Goal: Task Accomplishment & Management: Complete application form

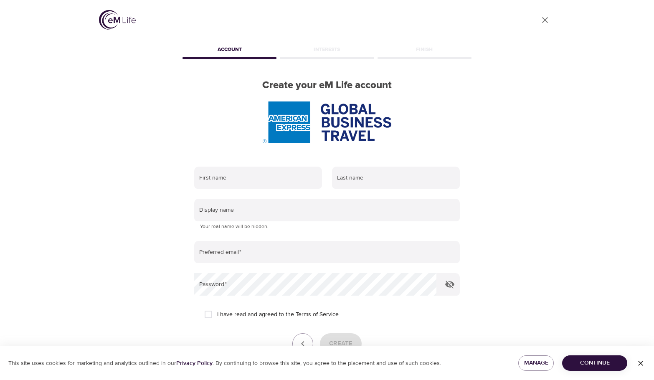
click at [262, 189] on div "First name" at bounding box center [258, 178] width 138 height 33
click at [262, 186] on input "text" at bounding box center [258, 178] width 128 height 23
type input "[PERSON_NAME]"
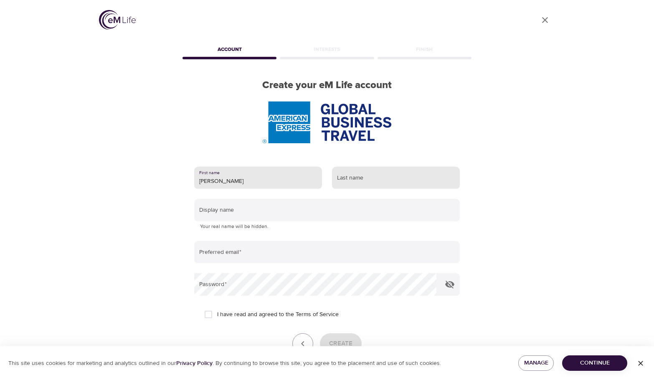
click at [372, 177] on input "text" at bounding box center [396, 178] width 128 height 23
type input "Nykoluk"
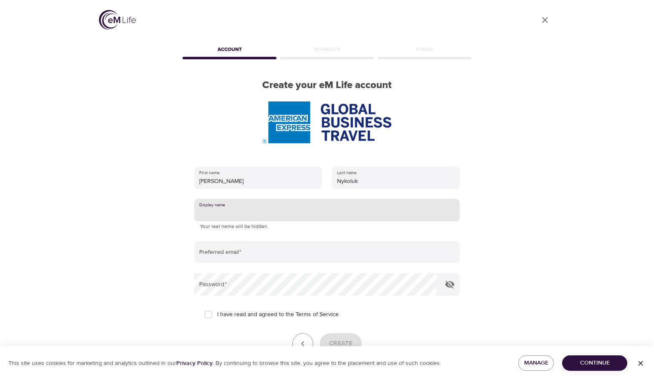
click at [257, 209] on input "text" at bounding box center [327, 210] width 266 height 23
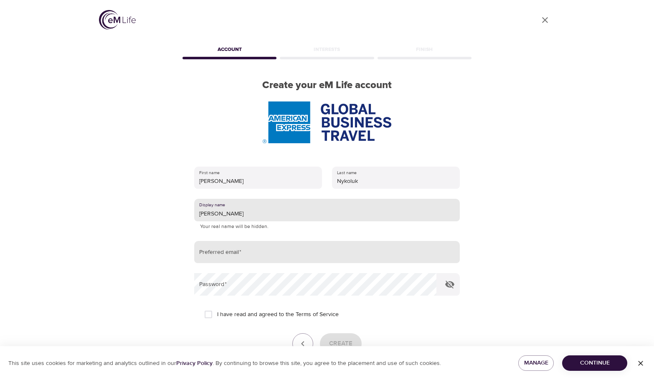
type input "[PERSON_NAME]"
click at [268, 256] on input "email" at bounding box center [327, 252] width 266 height 23
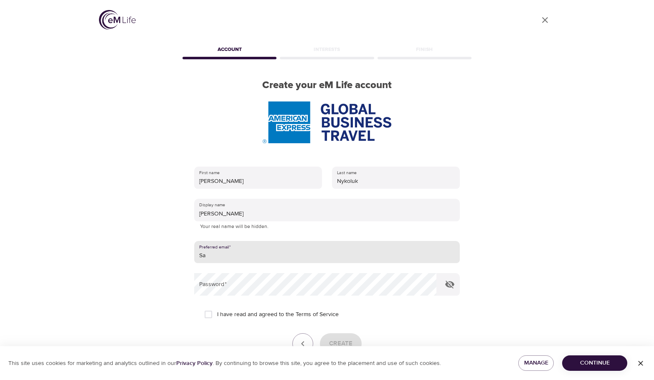
type input "[PERSON_NAME][EMAIL_ADDRESS][PERSON_NAME][DOMAIN_NAME]"
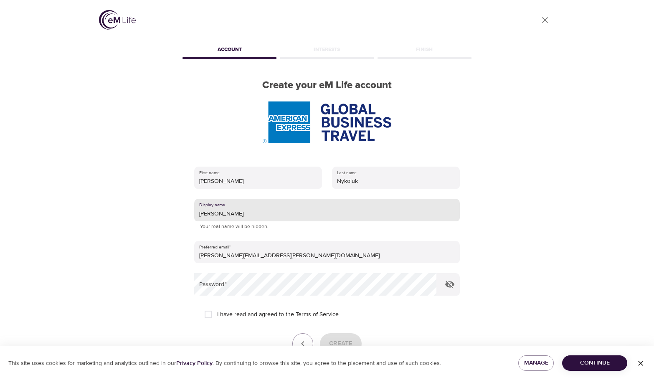
drag, startPoint x: 237, startPoint y: 214, endPoint x: 210, endPoint y: 214, distance: 27.6
click at [210, 214] on input "[PERSON_NAME]" at bounding box center [327, 210] width 266 height 23
type input "[PERSON_NAME]"
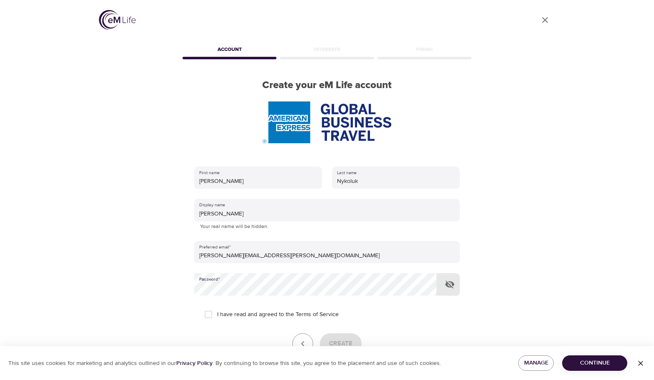
click at [450, 283] on icon "button" at bounding box center [450, 285] width 10 height 10
click at [210, 316] on input "I have read and agreed to the Terms of Service" at bounding box center [209, 315] width 18 height 18
checkbox input "true"
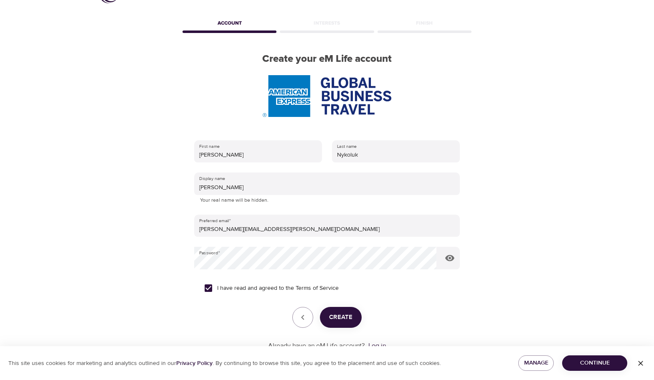
scroll to position [53, 0]
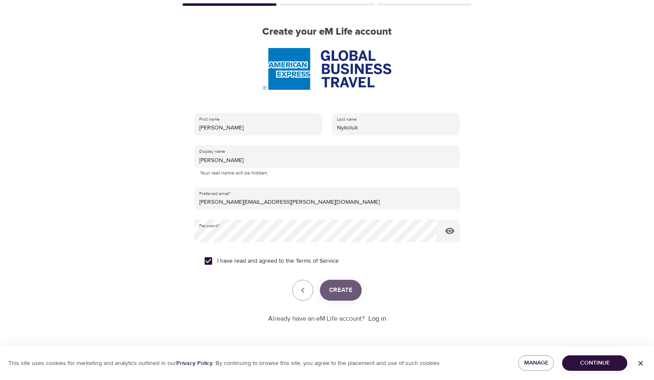
click at [346, 292] on span "Create" at bounding box center [340, 290] width 23 height 11
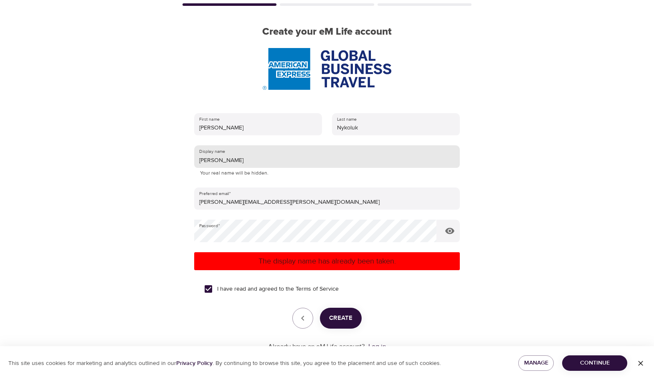
click at [244, 162] on input "[PERSON_NAME]" at bounding box center [327, 156] width 266 height 23
click at [341, 318] on span "Create" at bounding box center [340, 318] width 23 height 11
click at [249, 151] on input "[PERSON_NAME]" at bounding box center [327, 156] width 266 height 23
click at [239, 158] on input "[PERSON_NAME]" at bounding box center [327, 156] width 266 height 23
click at [342, 320] on span "Create" at bounding box center [340, 318] width 23 height 11
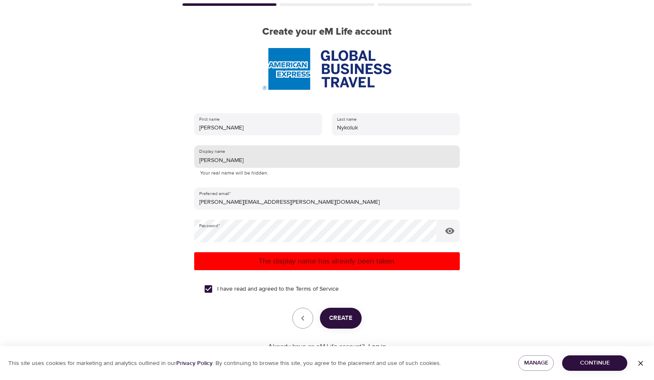
click at [272, 163] on input "[PERSON_NAME]" at bounding box center [327, 156] width 266 height 23
drag, startPoint x: 259, startPoint y: 158, endPoint x: 209, endPoint y: 162, distance: 50.7
click at [209, 162] on input "SamanthaNykoluk" at bounding box center [327, 156] width 266 height 23
type input "[PERSON_NAME].[PERSON_NAME]"
click at [346, 315] on span "Create" at bounding box center [340, 318] width 23 height 11
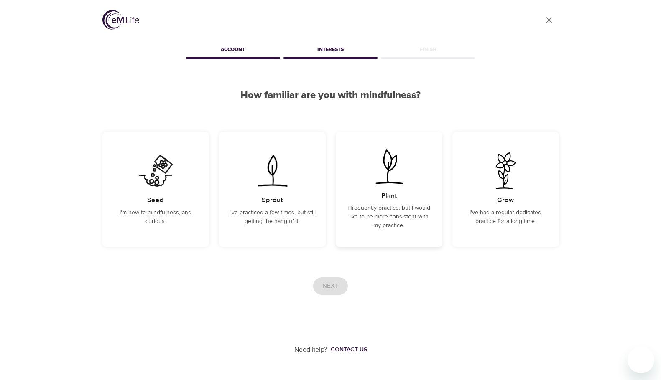
click at [383, 172] on img at bounding box center [389, 166] width 42 height 37
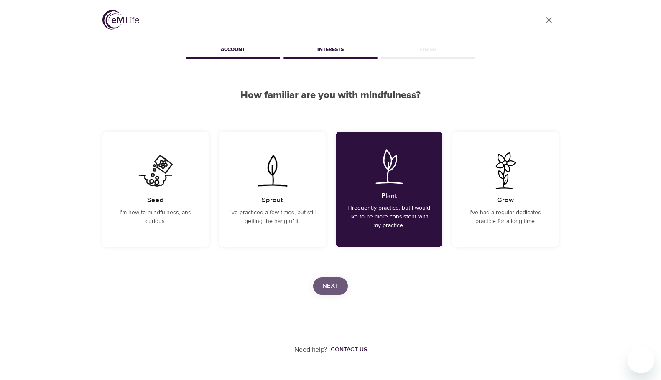
click at [334, 281] on span "Next" at bounding box center [330, 286] width 16 height 11
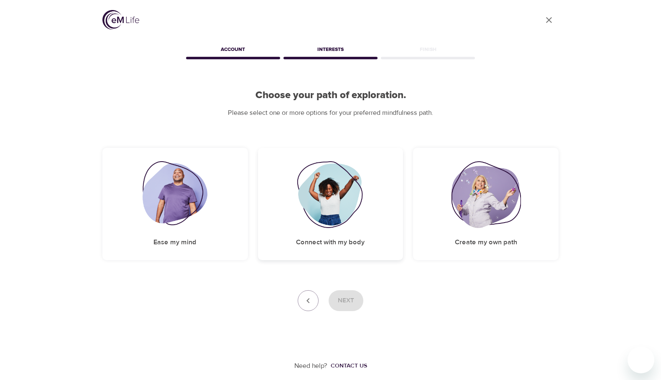
click at [323, 216] on img at bounding box center [331, 194] width 68 height 67
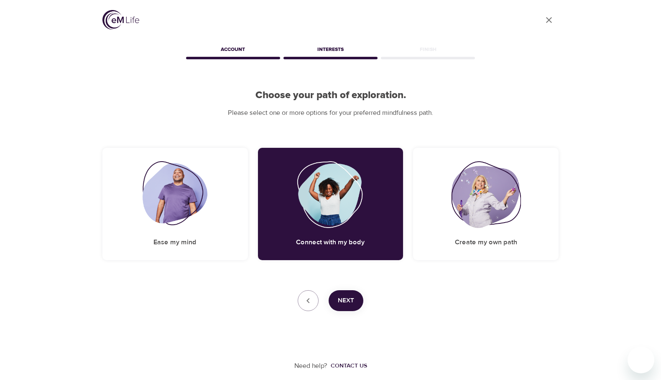
click at [353, 297] on span "Next" at bounding box center [346, 300] width 16 height 11
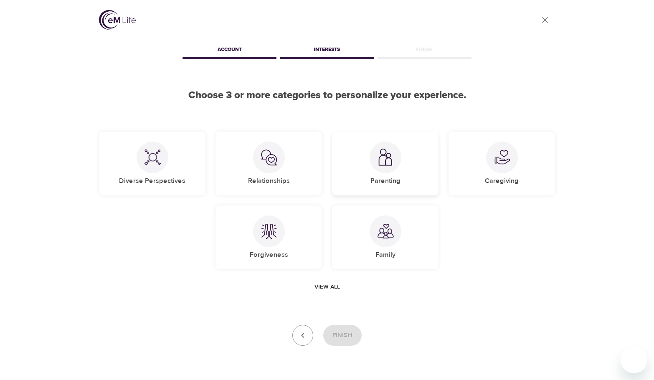
click at [366, 157] on div "Parenting" at bounding box center [385, 164] width 107 height 64
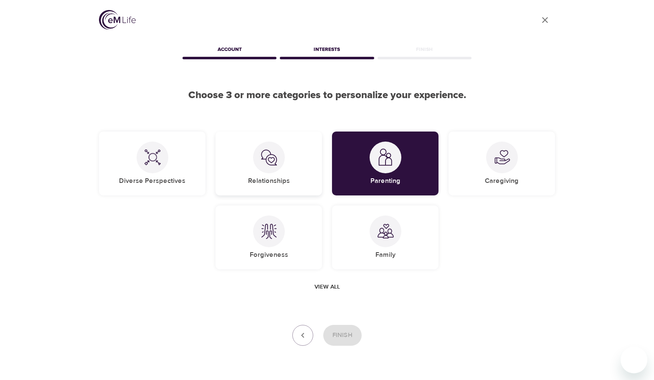
click at [271, 168] on div at bounding box center [269, 158] width 32 height 32
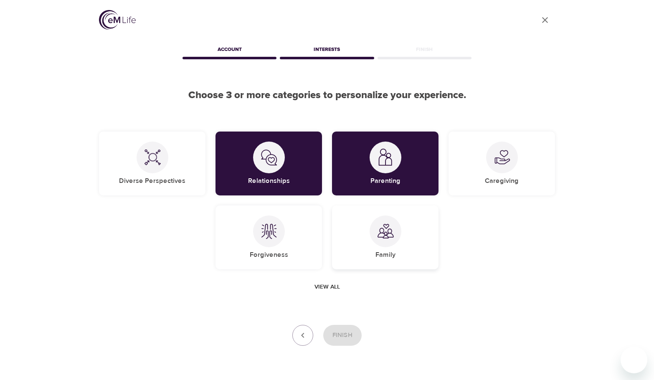
click at [411, 246] on div "Family" at bounding box center [385, 238] width 107 height 64
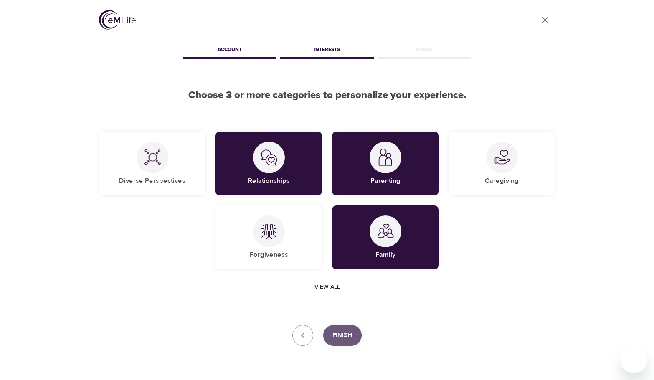
click at [333, 338] on button "Finish" at bounding box center [342, 335] width 38 height 21
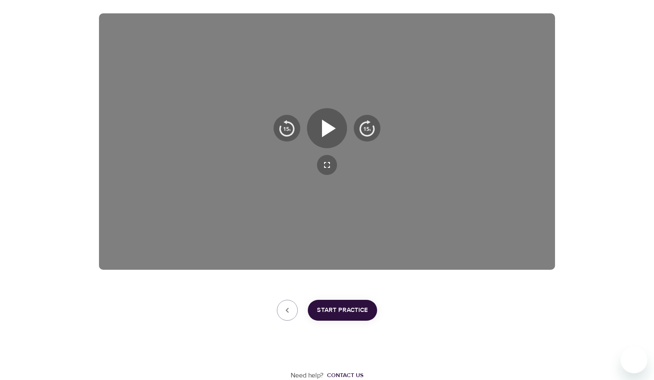
scroll to position [135, 0]
click at [345, 310] on span "Start Practice" at bounding box center [342, 310] width 51 height 11
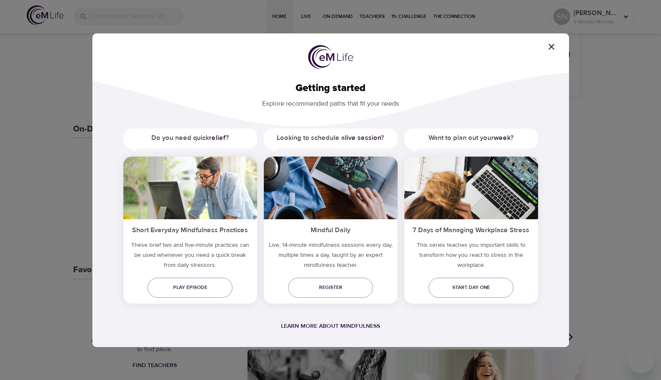
click at [548, 41] on div "Getting started Explore recommended paths that fit your needs Do you need quick…" at bounding box center [330, 190] width 476 height 314
click at [551, 45] on icon "button" at bounding box center [551, 47] width 10 height 10
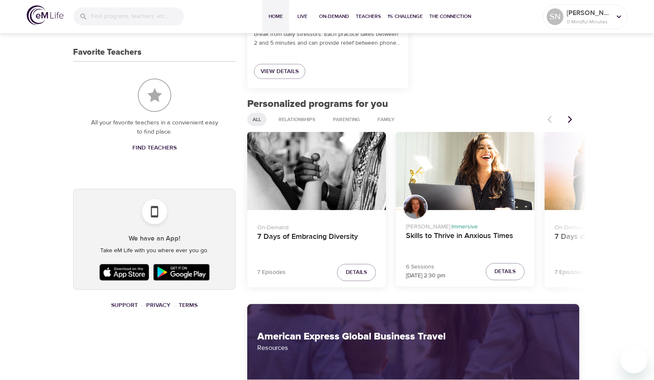
scroll to position [219, 0]
